Goal: Task Accomplishment & Management: Manage account settings

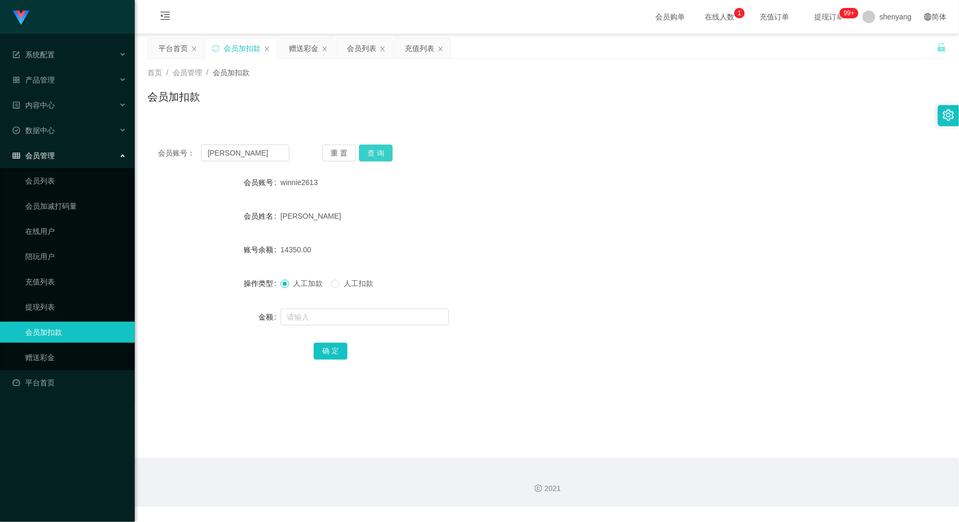
type input "[PERSON_NAME]"
click at [384, 148] on button "查 询" at bounding box center [376, 153] width 34 height 17
click at [321, 318] on input "text" at bounding box center [364, 317] width 168 height 17
type input "2000"
click at [320, 350] on button "确 定" at bounding box center [331, 351] width 34 height 17
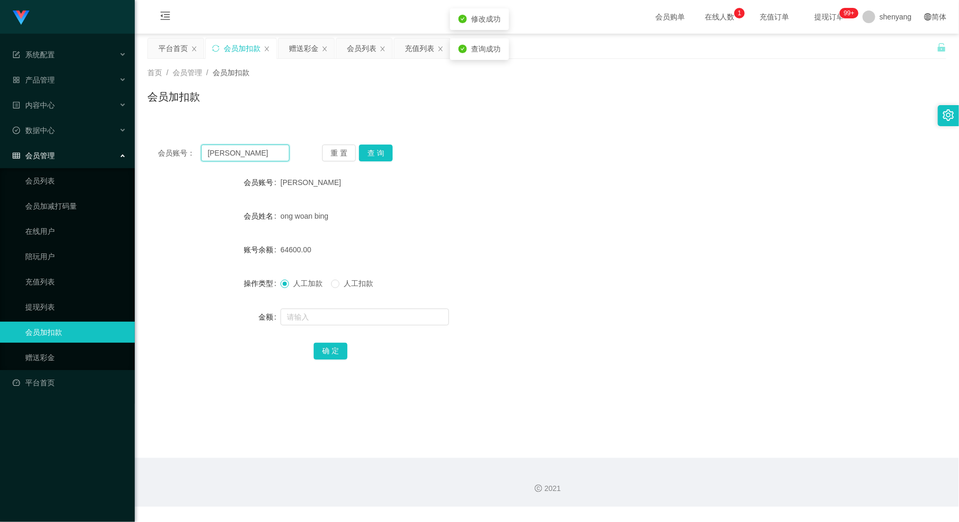
drag, startPoint x: 207, startPoint y: 155, endPoint x: 160, endPoint y: 157, distance: 47.4
click at [160, 157] on div "会员账号： [PERSON_NAME]" at bounding box center [224, 153] width 132 height 17
click at [543, 131] on div "会员账号： 重 置 查 询 会员账号 [PERSON_NAME] 会员姓名 ong woan bing 账号余额 64600.00 操作类型 人工加款 人工扣…" at bounding box center [546, 253] width 799 height 263
click at [227, 158] on input "text" at bounding box center [245, 153] width 88 height 17
paste input "hong4658"
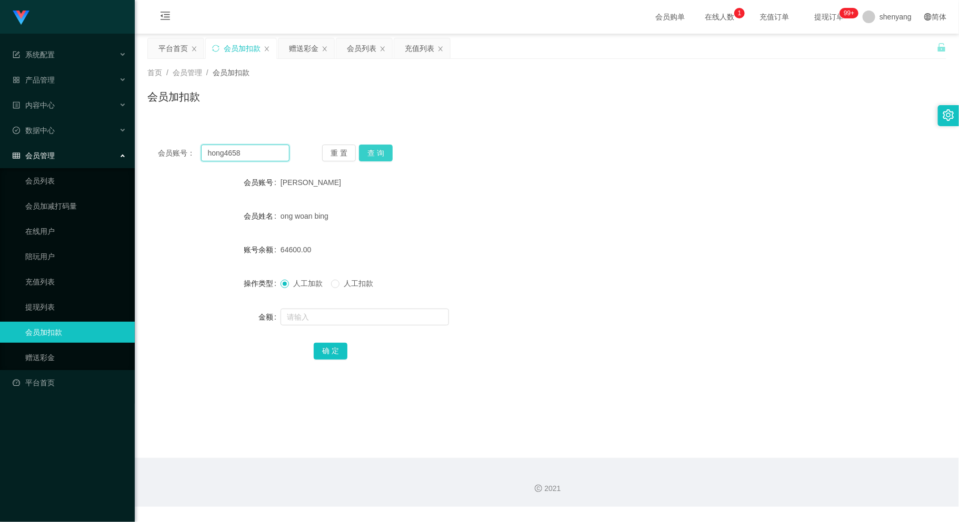
type input "hong4658"
click at [371, 155] on button "查 询" at bounding box center [376, 153] width 34 height 17
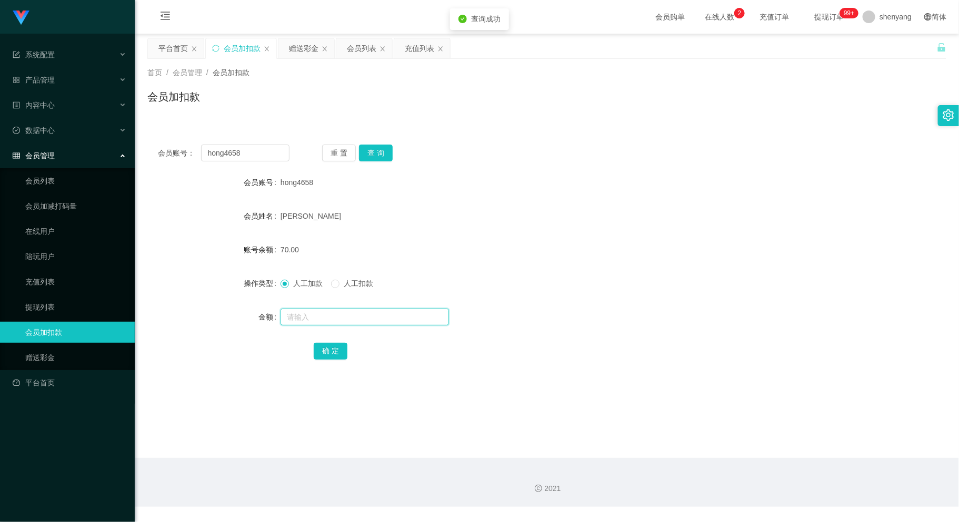
click at [322, 316] on input "text" at bounding box center [364, 317] width 168 height 17
type input "200"
click at [330, 347] on button "确 定" at bounding box center [331, 351] width 34 height 17
drag, startPoint x: 244, startPoint y: 153, endPoint x: 150, endPoint y: 168, distance: 94.3
click at [150, 168] on div "会员账号： hong4658 重 置 查 询 会员账号 hong4658 会员姓名 [PERSON_NAME] 账号余额 270.00 操作类型 人工加款 人…" at bounding box center [546, 259] width 799 height 250
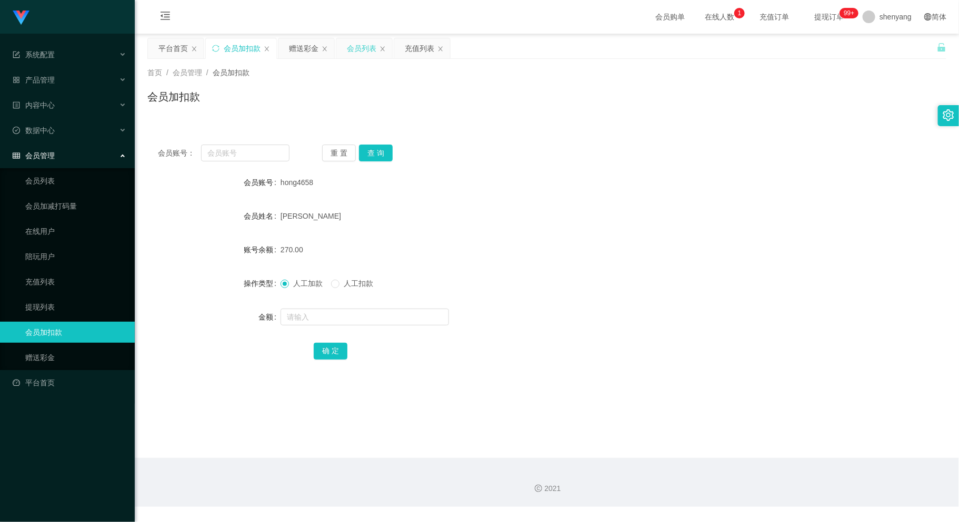
click at [365, 43] on div "会员列表" at bounding box center [361, 48] width 29 height 20
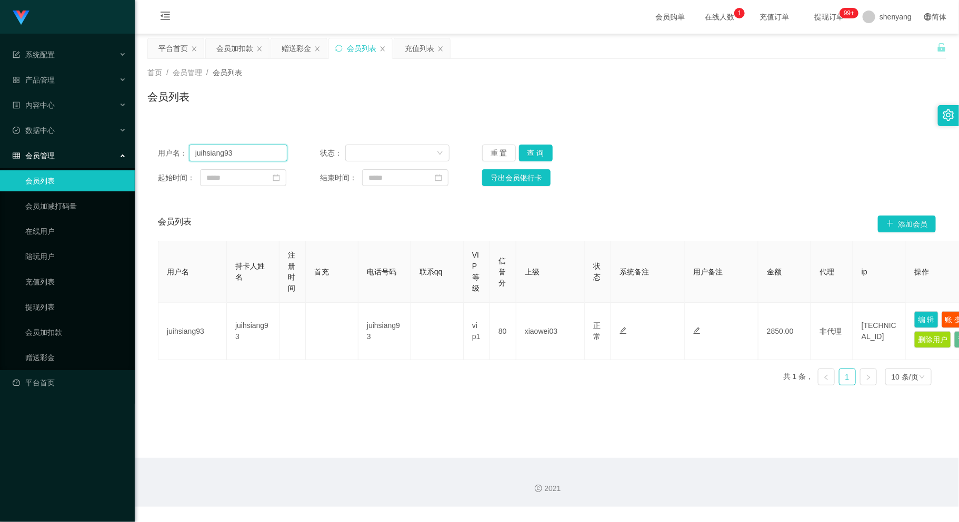
drag, startPoint x: 247, startPoint y: 156, endPoint x: 167, endPoint y: 152, distance: 79.6
click at [167, 152] on div "用户名： juihsiang93" at bounding box center [222, 153] width 129 height 17
paste input "juihsiang93"
type input "juihsiang93"
click at [534, 146] on button "查 询" at bounding box center [536, 153] width 34 height 17
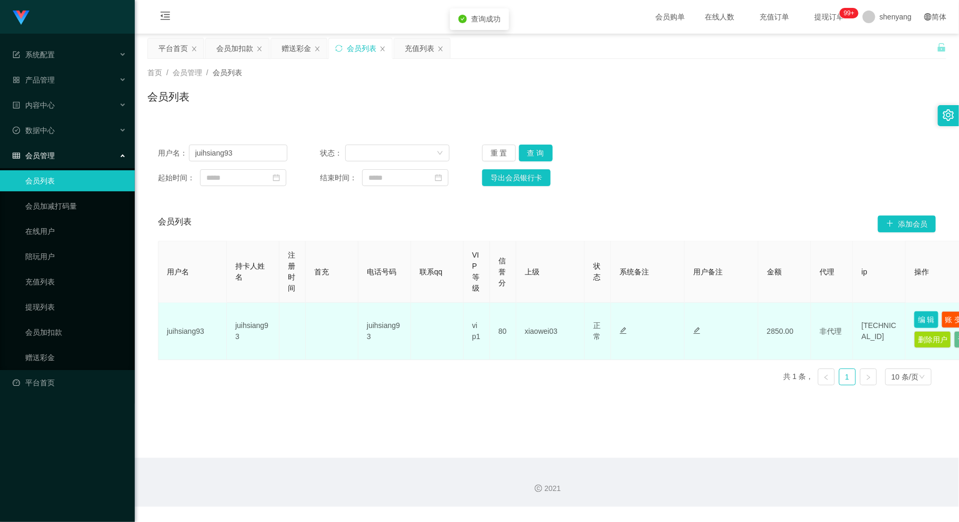
click at [917, 315] on button "编 辑" at bounding box center [926, 319] width 24 height 17
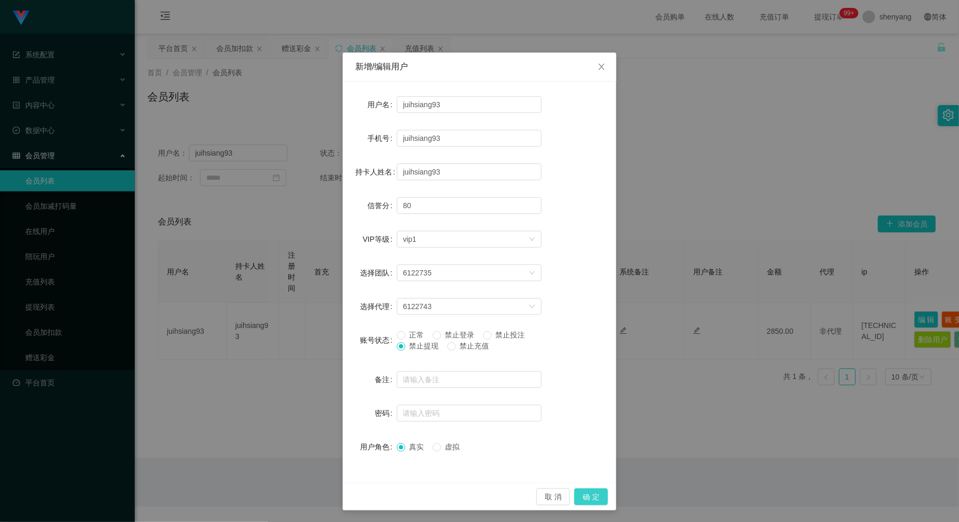
click at [586, 496] on button "确 定" at bounding box center [591, 497] width 34 height 17
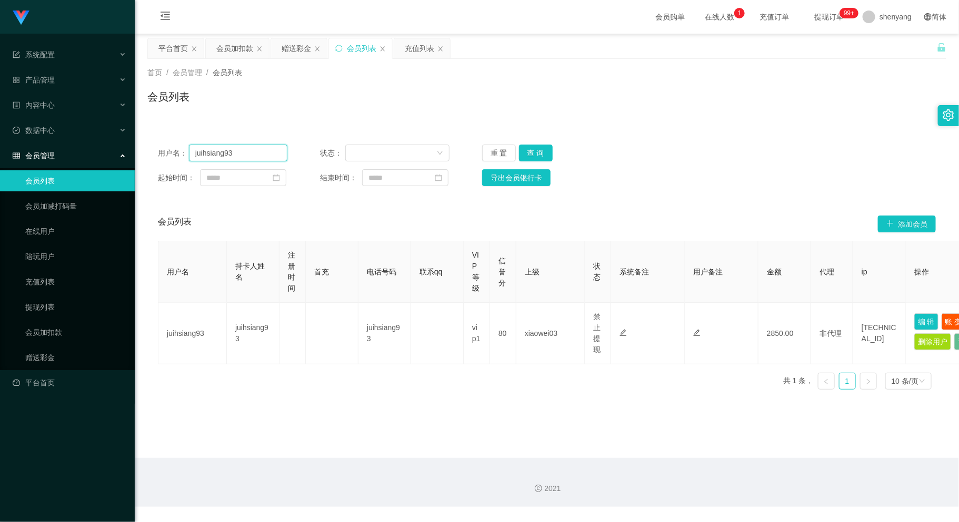
drag, startPoint x: 239, startPoint y: 149, endPoint x: 162, endPoint y: 155, distance: 77.6
click at [162, 155] on div "用户名： juihsiang93" at bounding box center [222, 153] width 129 height 17
click at [234, 43] on div "会员加扣款" at bounding box center [234, 48] width 37 height 20
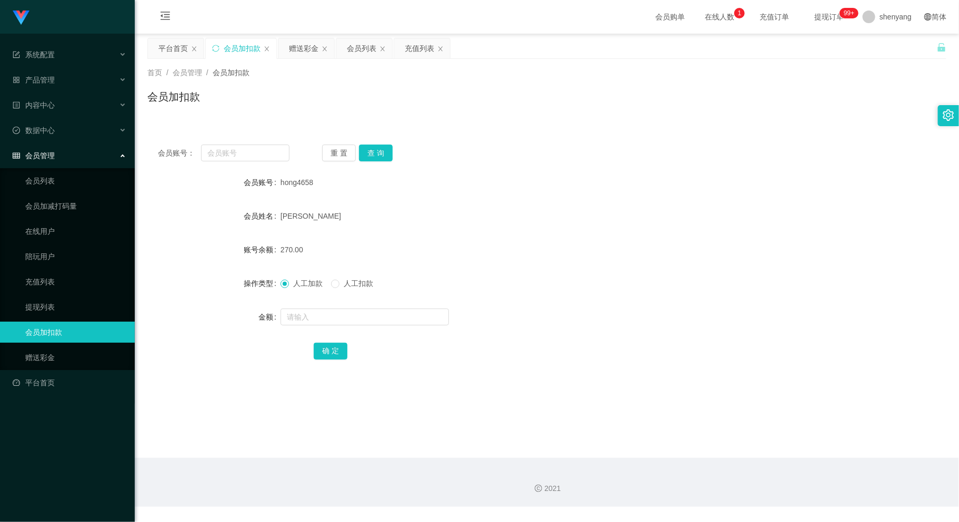
click at [517, 133] on div "会员账号： 重 置 查 询 会员账号 hong4658 会员姓名 [PERSON_NAME] 账号余额 270.00 操作类型 人工加款 人工扣款 金额 确 定" at bounding box center [546, 253] width 799 height 263
